Goal: Browse casually

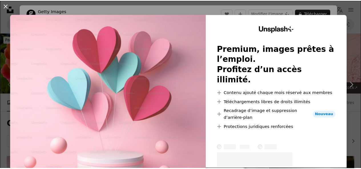
scroll to position [41, 0]
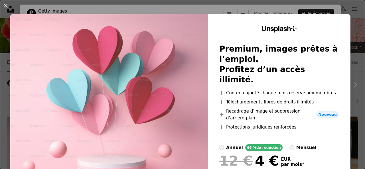
click at [357, 12] on div "An X shape Unsplash+ Premium, images prêtes à l’emploi. Profitez d’un accès ill…" at bounding box center [182, 84] width 365 height 169
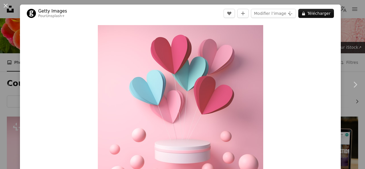
click at [357, 12] on div "An X shape Chevron left Chevron right Getty Images Pour Unsplash+ A heart A plu…" at bounding box center [182, 84] width 365 height 169
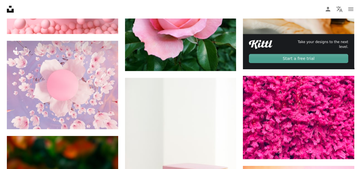
scroll to position [246, 0]
